Goal: Task Accomplishment & Management: Complete application form

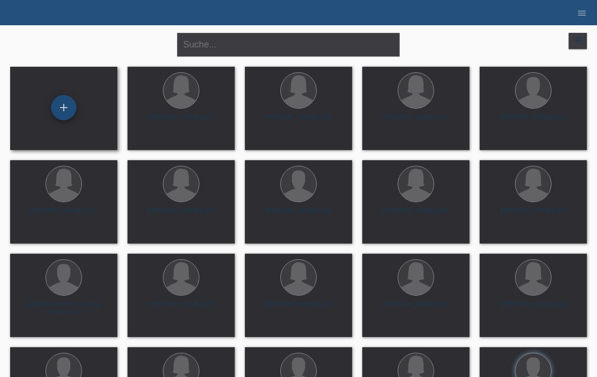
click at [65, 108] on div "+" at bounding box center [64, 107] width 24 height 17
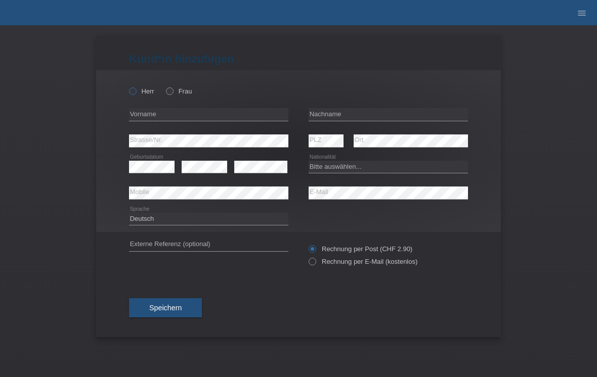
click at [127, 86] on icon at bounding box center [127, 86] width 0 height 0
click at [135, 92] on input "Herr" at bounding box center [132, 91] width 7 height 7
radio input "true"
click at [159, 112] on input "text" at bounding box center [208, 114] width 159 height 13
type input "Saqip"
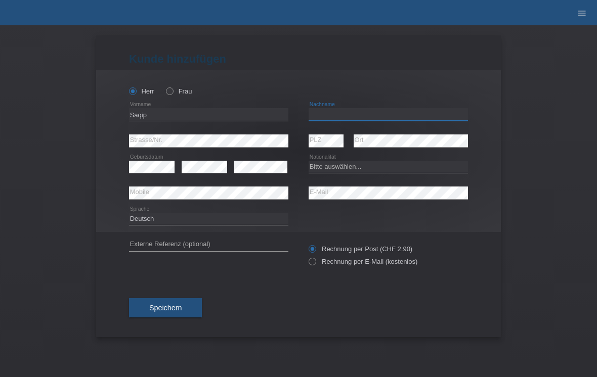
click at [353, 118] on input "text" at bounding box center [388, 114] width 159 height 13
type input "Lumani"
click at [214, 133] on div "error Strasse/Nr." at bounding box center [208, 141] width 159 height 26
click at [348, 172] on select "Bitte auswählen... Schweiz Deutschland Liechtenstein Österreich ------------ Af…" at bounding box center [388, 167] width 159 height 12
select select "MK"
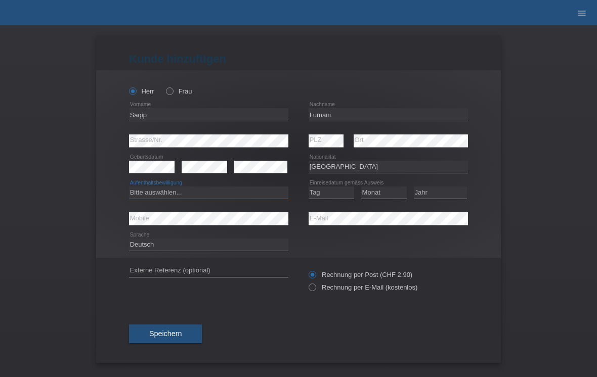
click at [184, 196] on select "Bitte auswählen... C B B - Flüchtlingsstatus Andere" at bounding box center [208, 193] width 159 height 12
select select "C"
click at [328, 193] on select "Tag 01 02 03 04 05 06 07 08 09 10 11" at bounding box center [332, 193] width 46 height 12
select select "22"
click at [390, 189] on select "Monat 01 02 03 04 05 06 07 08 09 10 11" at bounding box center [384, 193] width 46 height 12
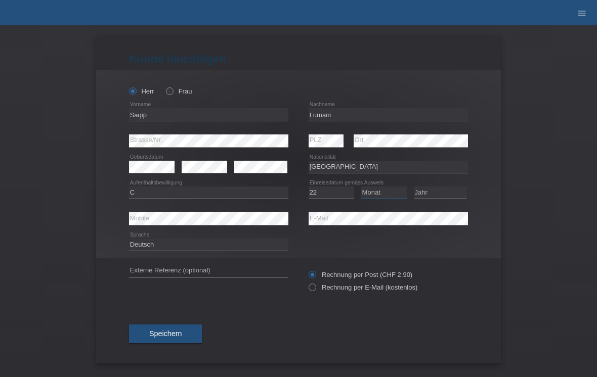
select select "08"
click at [441, 194] on select "Jahr 2025 2024 2023 2022 2021 2020 2019 2018 2017 2016 2015 2014 2013 2012 2011…" at bounding box center [440, 193] width 53 height 12
select select "2005"
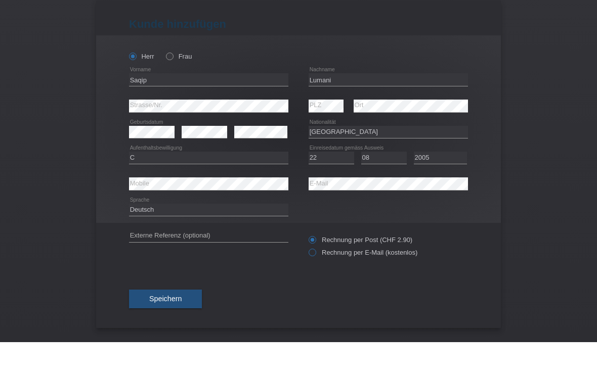
click at [317, 284] on label "Rechnung per E-Mail (kostenlos)" at bounding box center [363, 288] width 109 height 8
click at [315, 284] on input "Rechnung per E-Mail (kostenlos)" at bounding box center [312, 290] width 7 height 13
radio input "true"
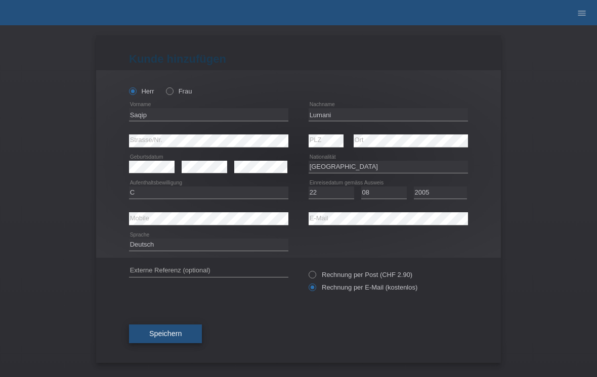
click at [179, 333] on span "Speichern" at bounding box center [165, 334] width 32 height 8
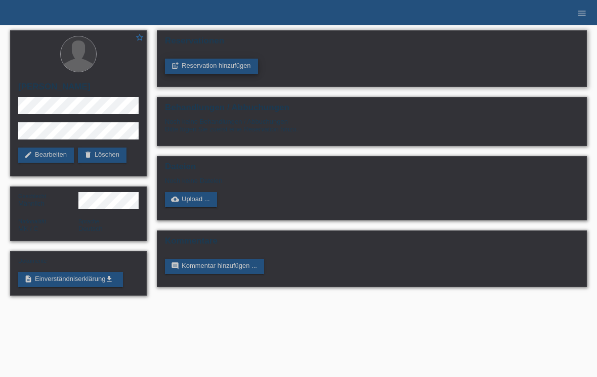
click at [222, 70] on link "post_add Reservation hinzufügen" at bounding box center [211, 66] width 93 height 15
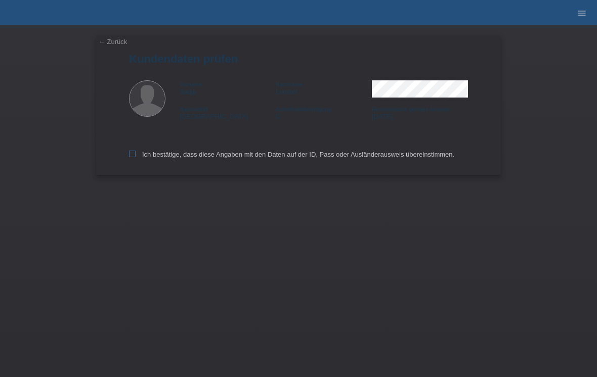
click at [130, 157] on icon at bounding box center [132, 154] width 7 height 7
click at [130, 157] on input "Ich bestätige, dass diese Angaben mit den Daten auf der ID, Pass oder Ausländer…" at bounding box center [132, 154] width 7 height 7
checkbox input "true"
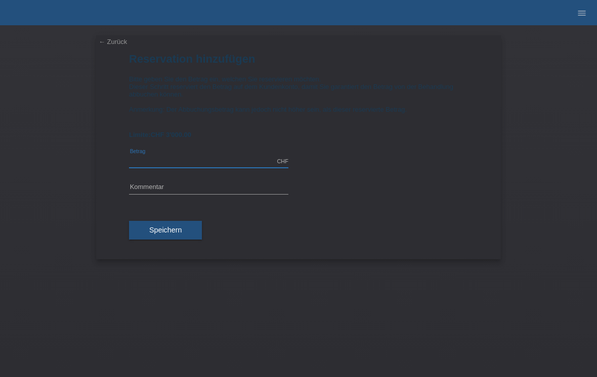
click at [181, 165] on input "text" at bounding box center [208, 161] width 159 height 13
click at [174, 240] on button "Speichern" at bounding box center [165, 230] width 73 height 19
type input "3000.00"
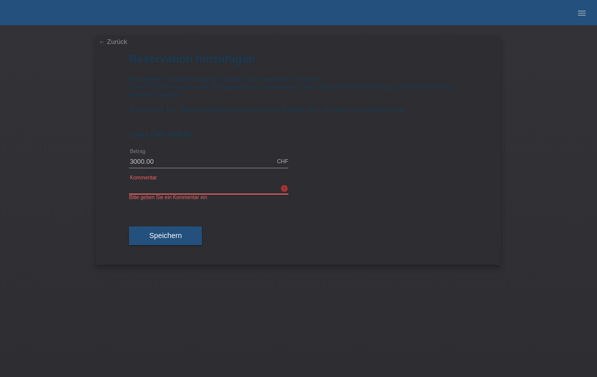
click at [200, 194] on input "text" at bounding box center [208, 188] width 159 height 13
type input "20 er Mix"
click at [165, 246] on button "Speichern" at bounding box center [165, 236] width 73 height 19
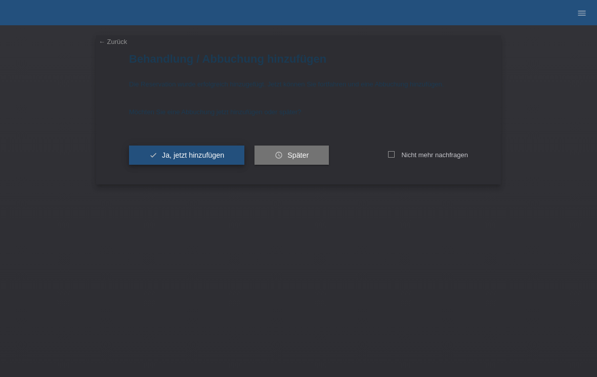
click at [190, 165] on button "check Ja, jetzt hinzufügen" at bounding box center [186, 155] width 115 height 19
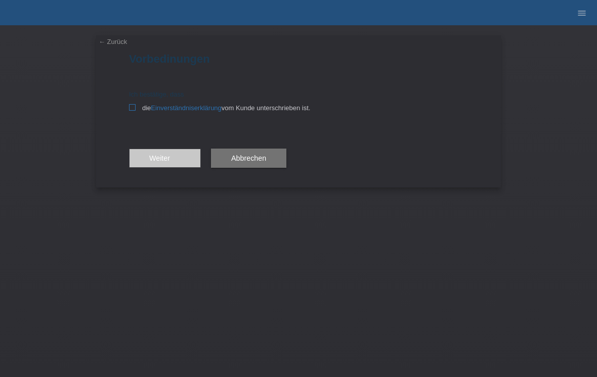
click at [136, 111] on label "die Einverständniserklärung vom Kunde unterschrieben ist." at bounding box center [298, 108] width 339 height 8
click at [136, 111] on input "die Einverständniserklärung vom Kunde unterschrieben ist." at bounding box center [132, 107] width 7 height 7
checkbox input "true"
click at [113, 36] on div "← Zurück Vorbedinungen Ich bestätige, dass die Einverständniserklärung vom Kund…" at bounding box center [298, 111] width 405 height 152
click at [114, 34] on div "← Zurück Vorbedinungen Ich bestätige, dass die Einverständniserklärung vom Kund…" at bounding box center [298, 201] width 597 height 352
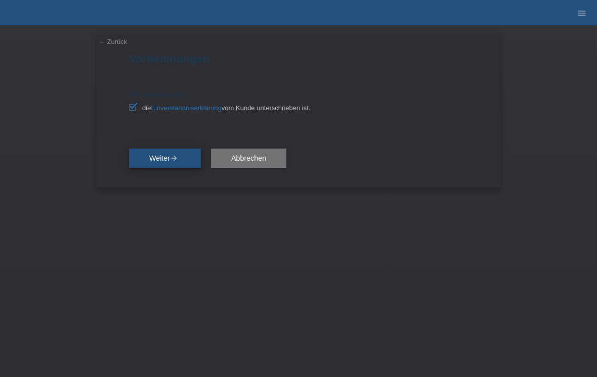
click at [156, 166] on button "Weiter arrow_forward" at bounding box center [165, 158] width 72 height 19
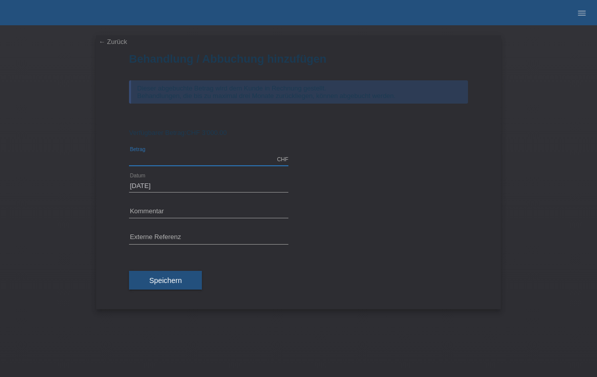
click at [206, 166] on input "text" at bounding box center [208, 159] width 159 height 13
click at [182, 290] on button "Speichern" at bounding box center [165, 280] width 73 height 19
type input "3000.00"
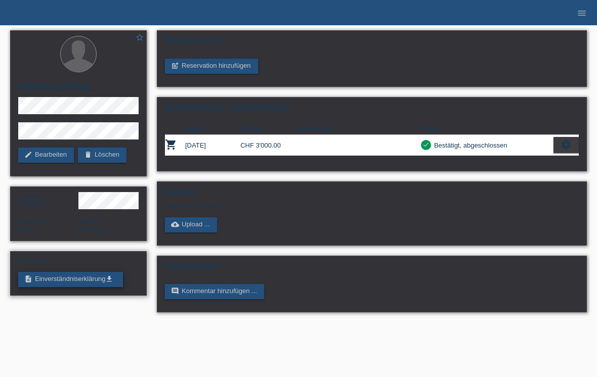
click at [90, 287] on link "description Einverständniserklärung get_app" at bounding box center [70, 279] width 105 height 15
